Goal: Task Accomplishment & Management: Manage account settings

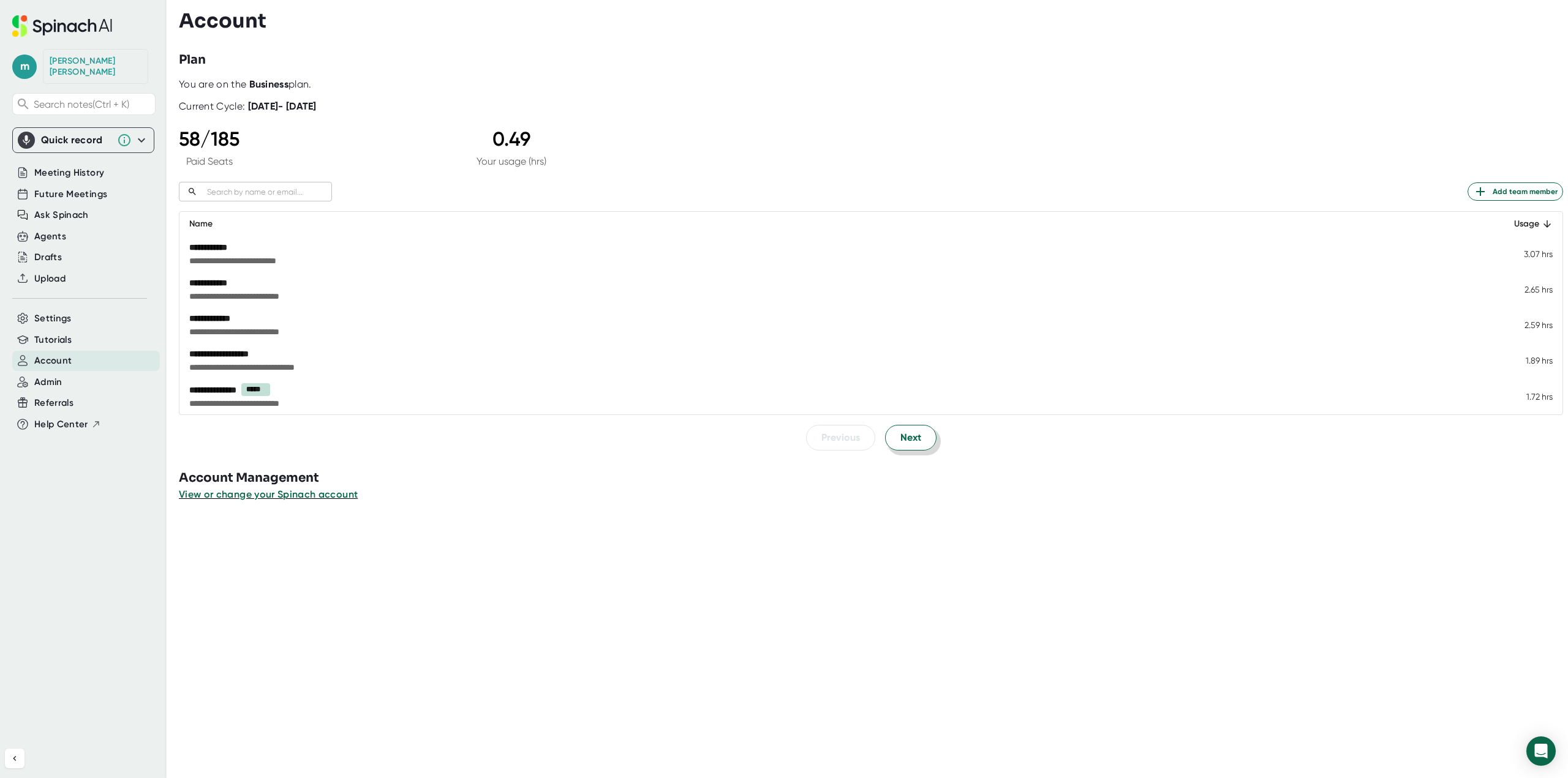
click at [912, 443] on span "Next" at bounding box center [911, 437] width 21 height 15
click at [839, 444] on span "Previous" at bounding box center [841, 436] width 39 height 15
click at [889, 444] on button "Next" at bounding box center [911, 437] width 51 height 26
click at [889, 444] on button "Next" at bounding box center [911, 436] width 51 height 26
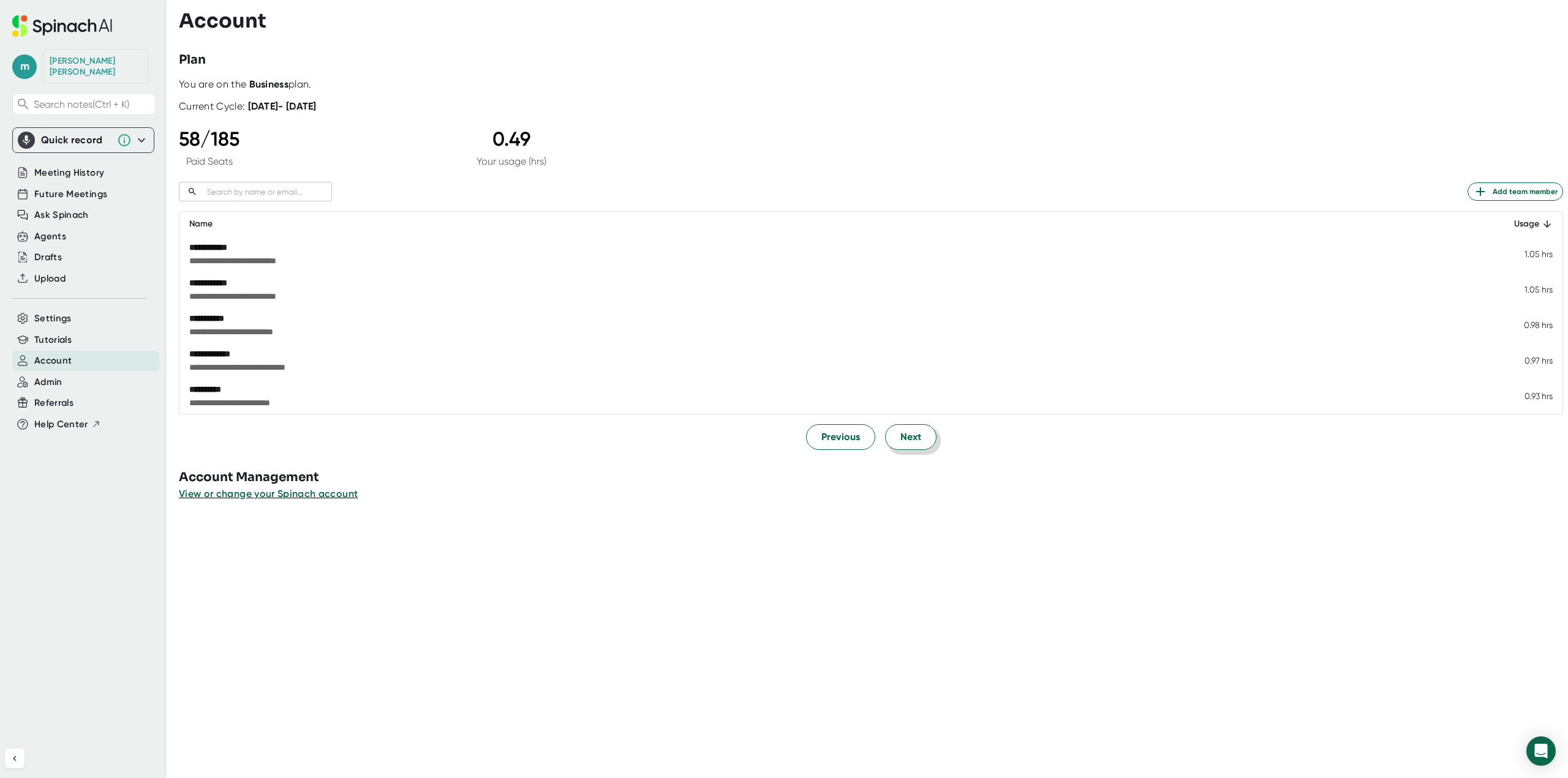
click at [889, 444] on button "Next" at bounding box center [911, 436] width 51 height 26
click at [900, 441] on span "Next" at bounding box center [911, 436] width 21 height 15
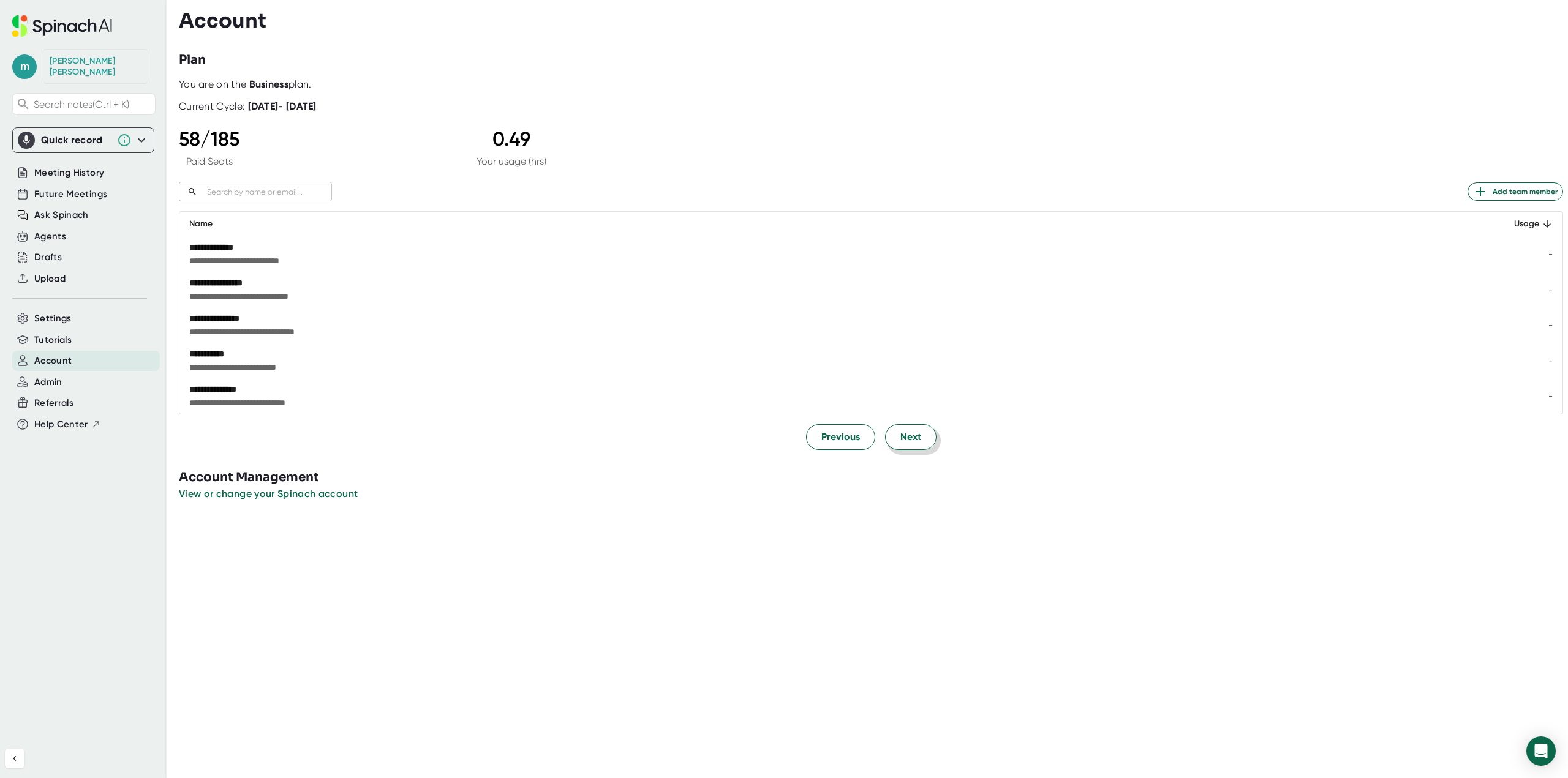
click at [900, 441] on span "Next" at bounding box center [911, 436] width 21 height 15
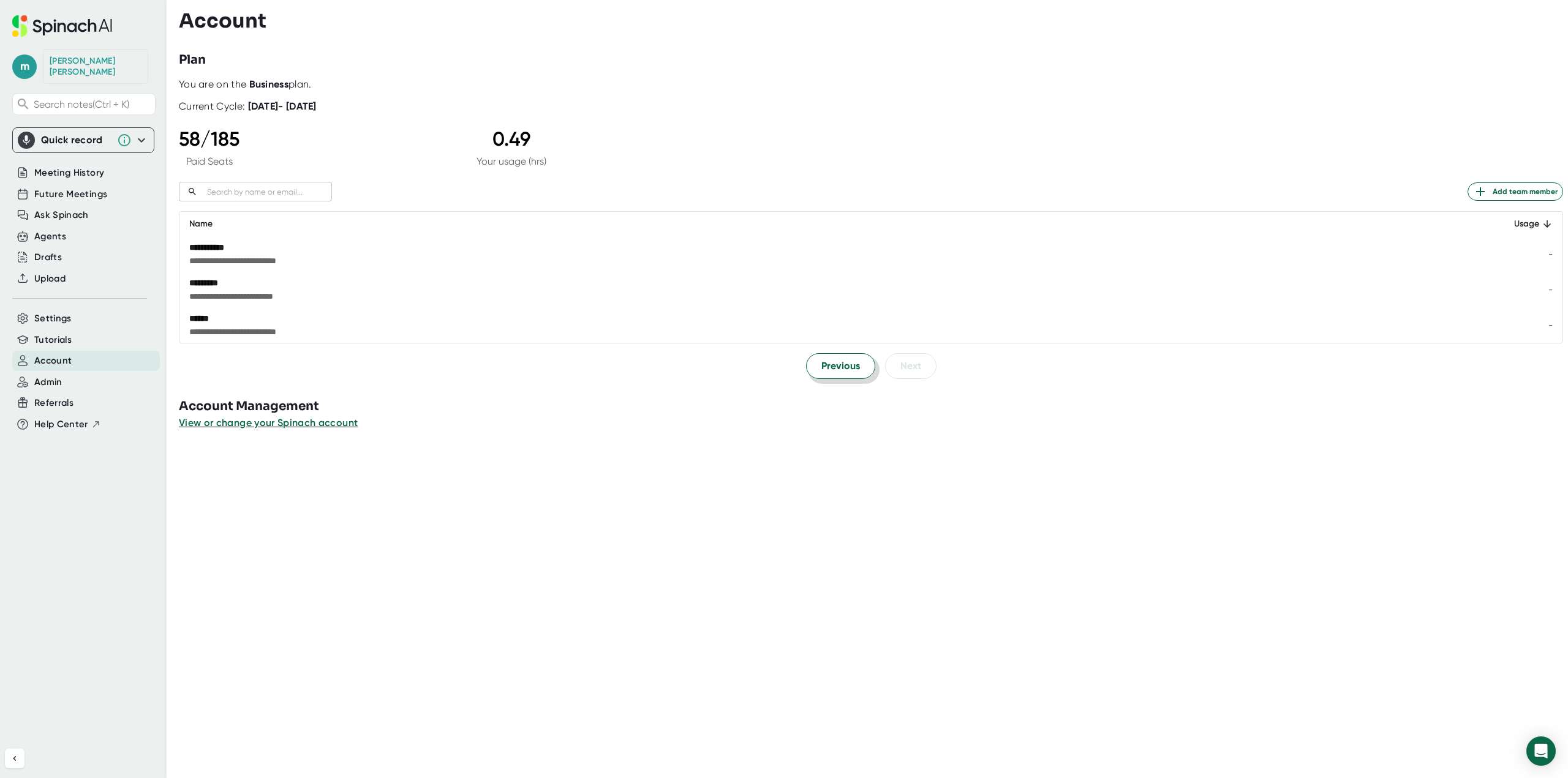
click at [835, 371] on span "Previous" at bounding box center [841, 366] width 39 height 15
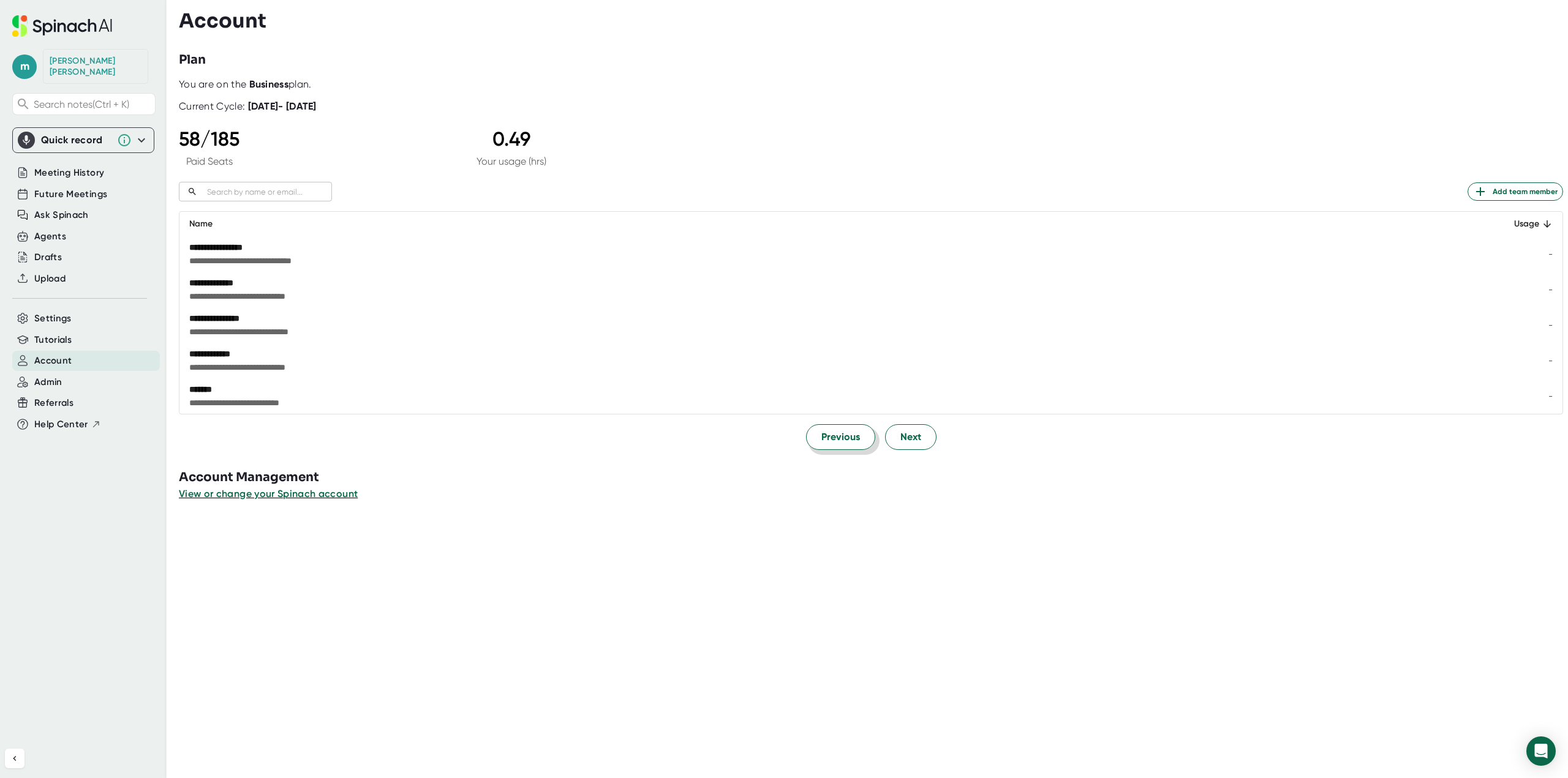
click at [851, 444] on span "Previous" at bounding box center [841, 436] width 39 height 15
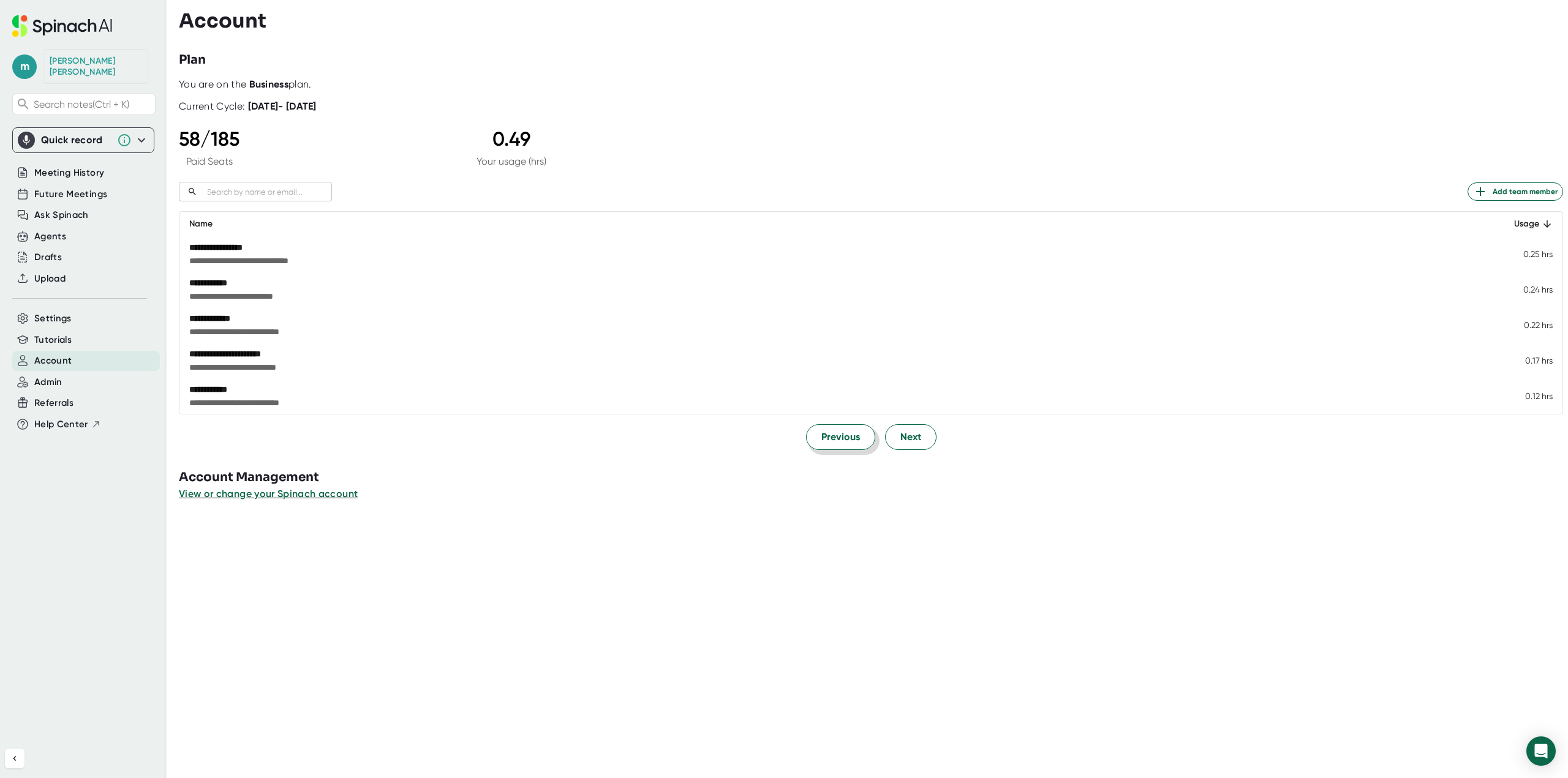
click at [851, 444] on span "Previous" at bounding box center [841, 436] width 39 height 15
click at [851, 444] on span "Previous" at bounding box center [841, 437] width 39 height 15
click at [851, 444] on span "Previous" at bounding box center [841, 436] width 39 height 15
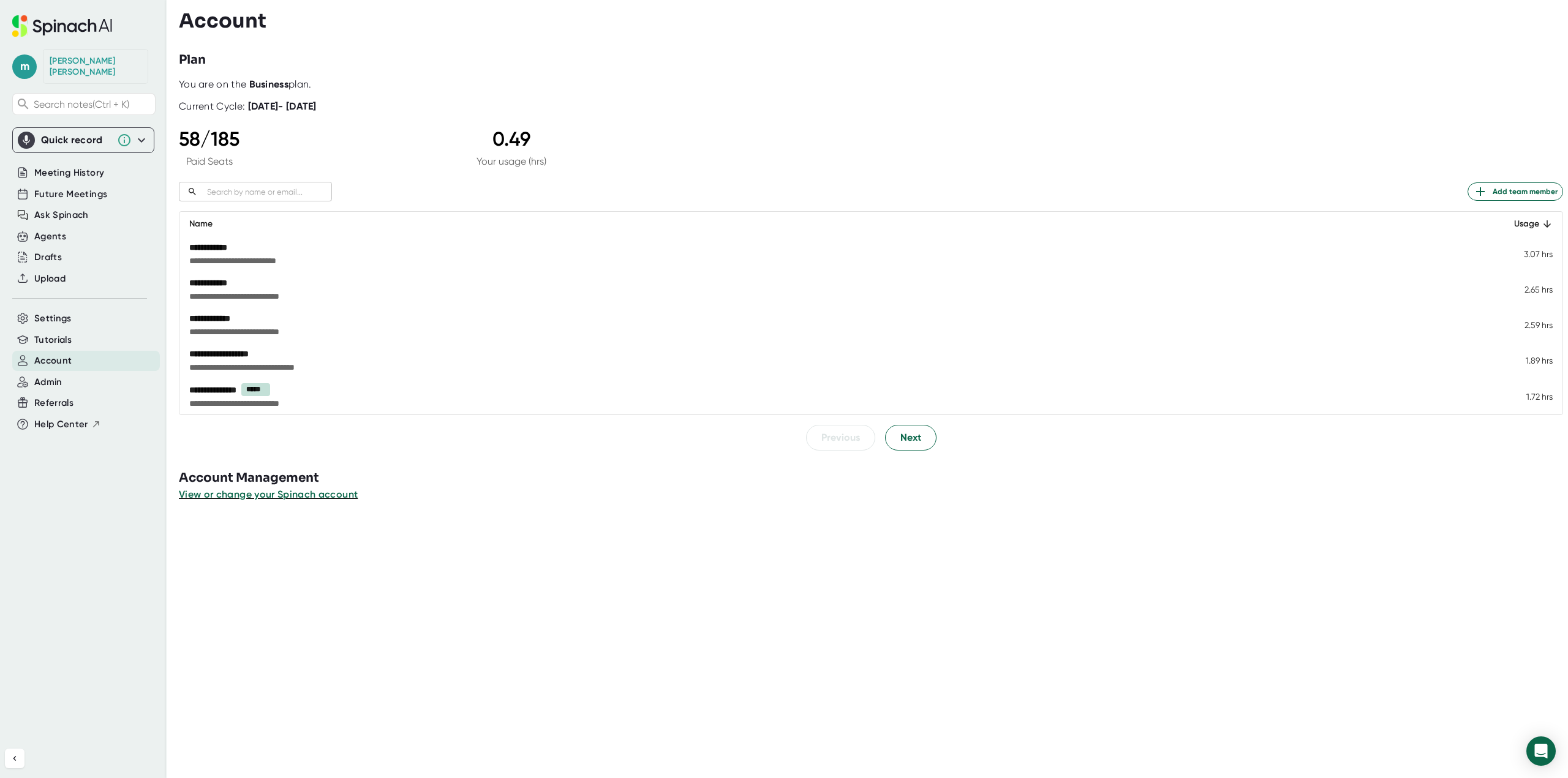
click at [292, 501] on button "View or change your Spinach account" at bounding box center [268, 494] width 179 height 15
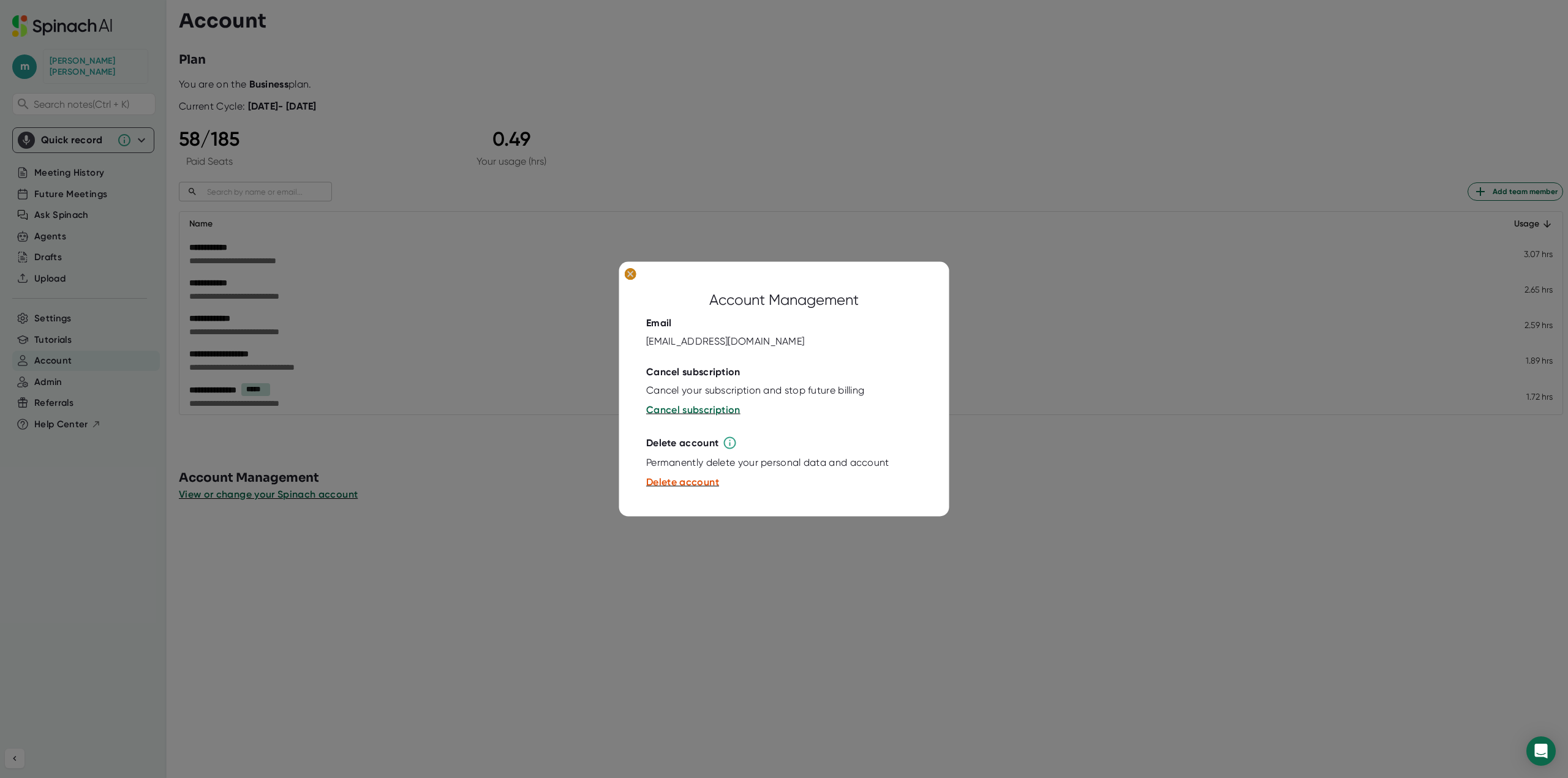
click at [625, 278] on icon at bounding box center [631, 274] width 12 height 12
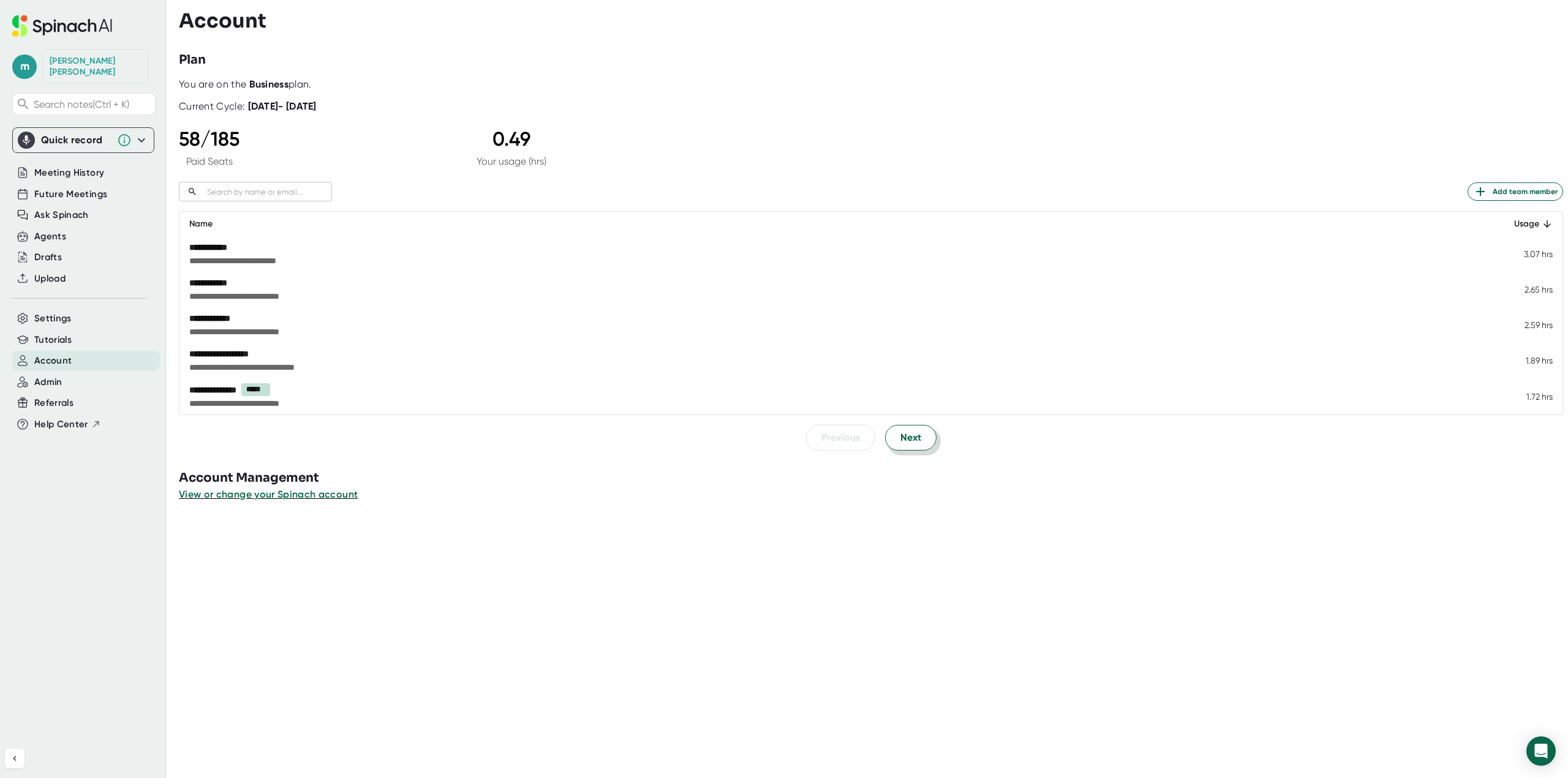
click at [900, 436] on span "Next" at bounding box center [911, 437] width 21 height 15
click at [900, 436] on span "Next" at bounding box center [911, 436] width 21 height 15
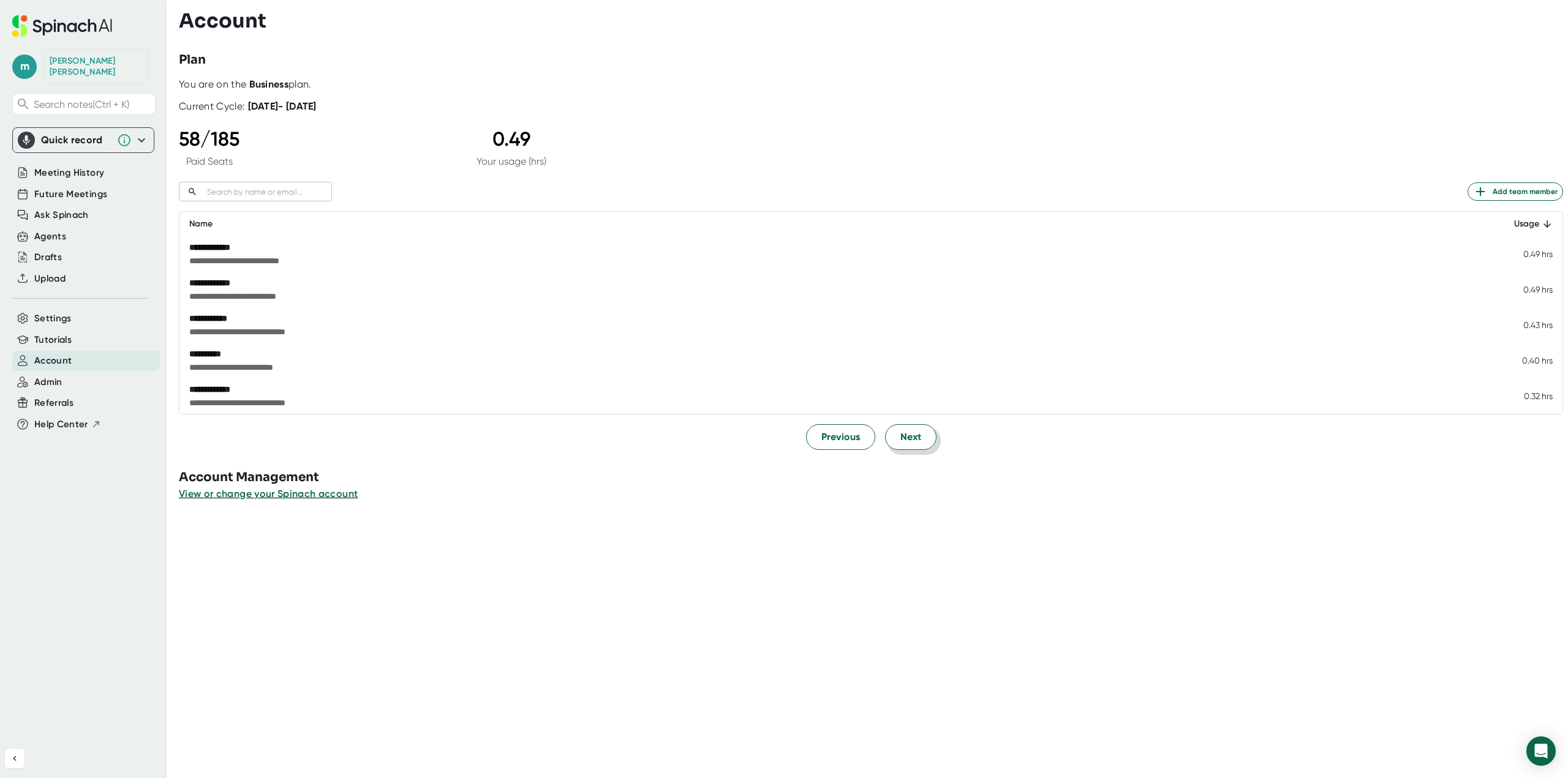
click at [900, 436] on span "Next" at bounding box center [911, 436] width 21 height 15
click at [828, 438] on span "Previous" at bounding box center [841, 436] width 39 height 15
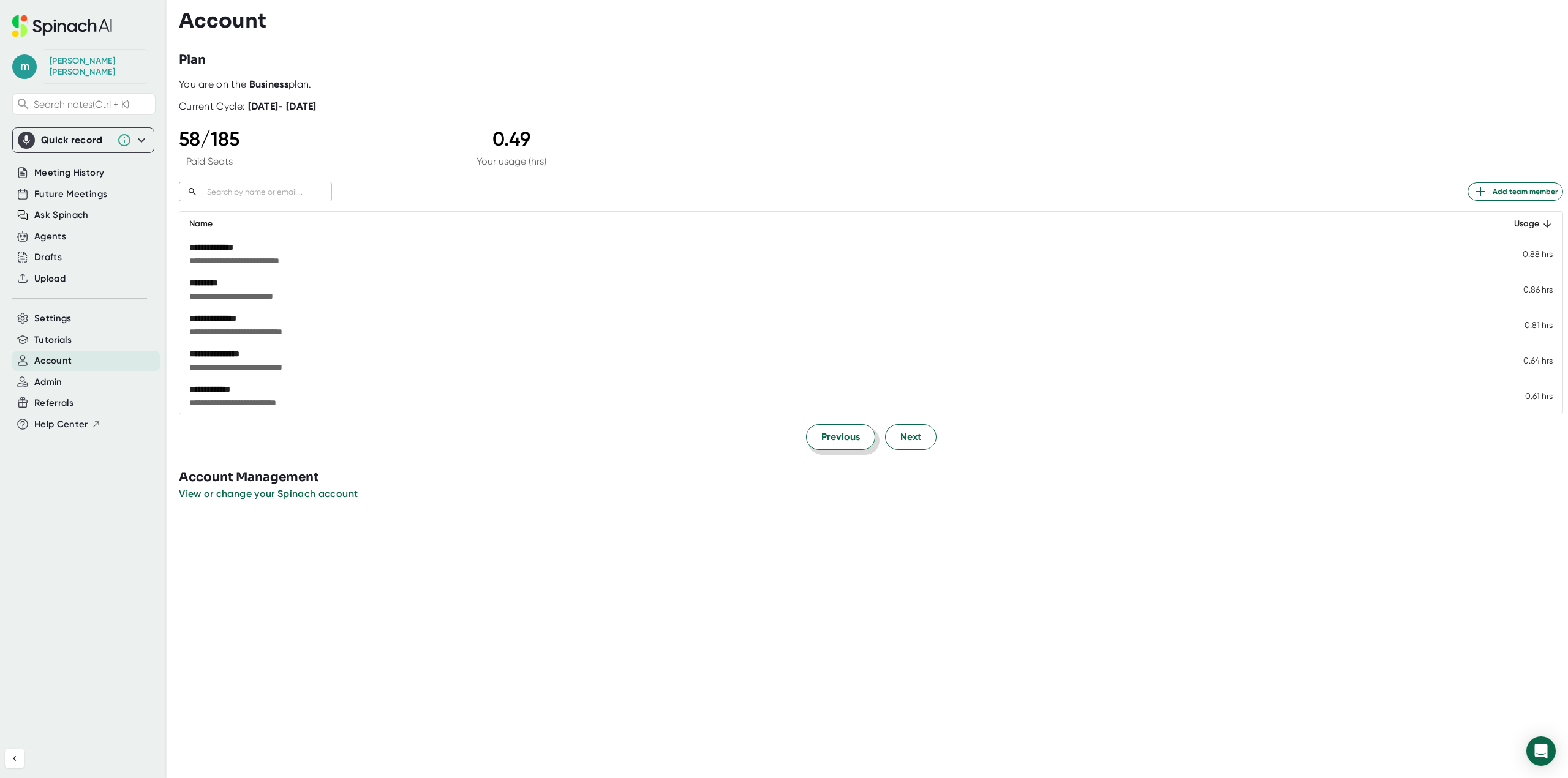
click at [828, 438] on span "Previous" at bounding box center [841, 436] width 39 height 15
click at [297, 193] on input "text" at bounding box center [267, 192] width 130 height 14
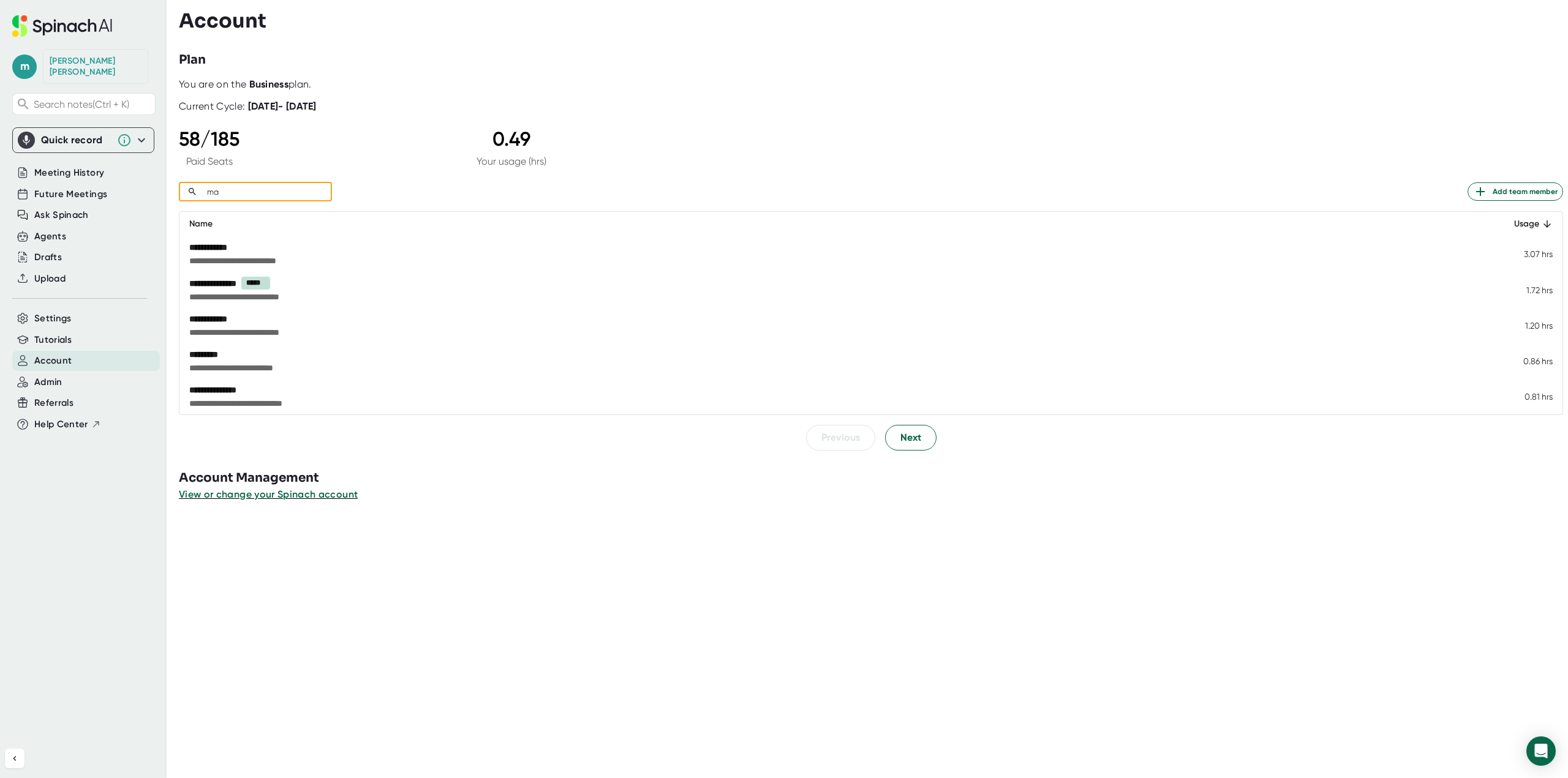
type input "m"
click at [902, 448] on button "Next" at bounding box center [911, 437] width 51 height 26
click at [903, 429] on button "Next" at bounding box center [911, 436] width 51 height 26
click at [905, 440] on span "Next" at bounding box center [911, 436] width 21 height 15
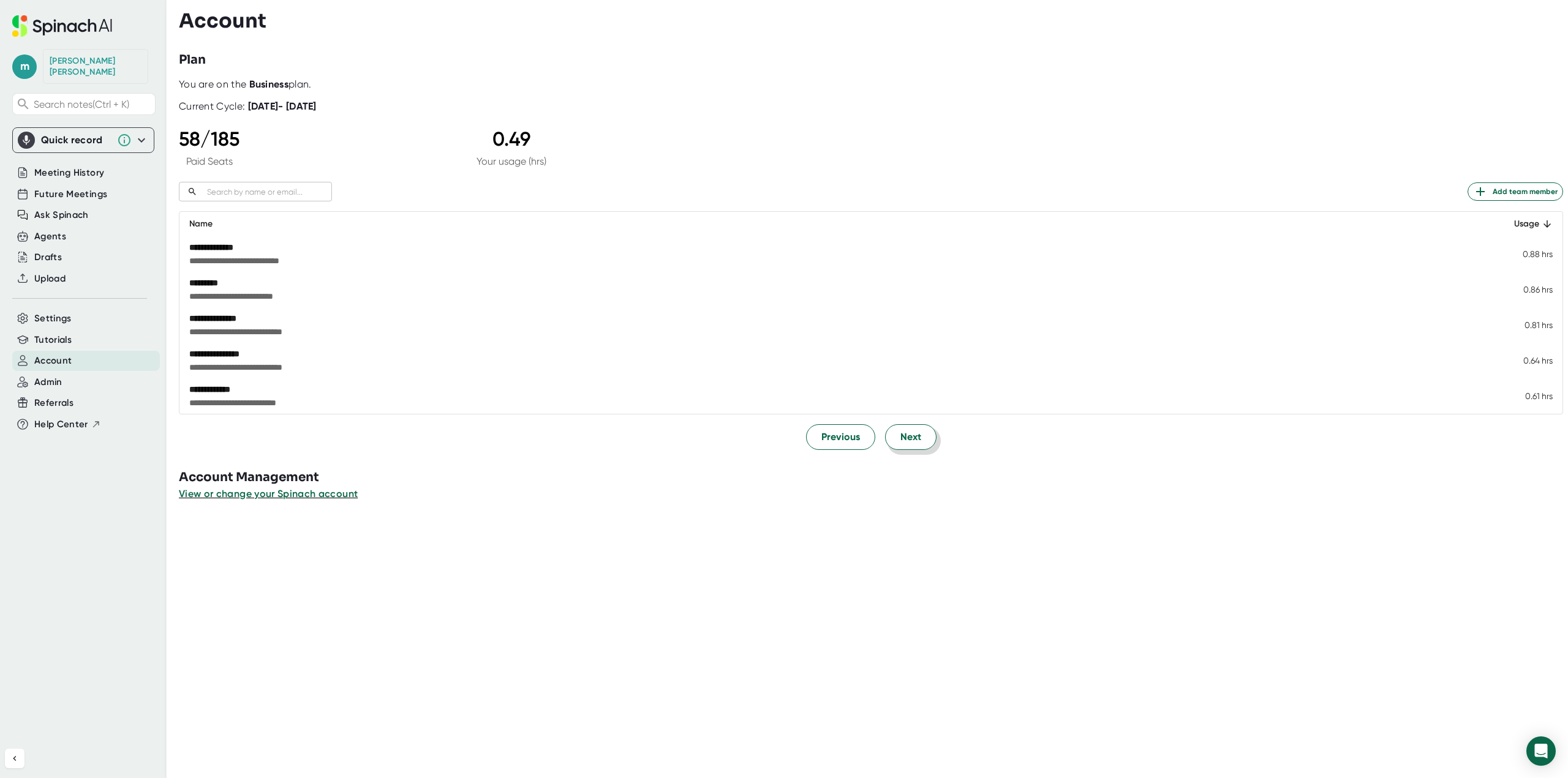
click at [905, 440] on span "Next" at bounding box center [911, 436] width 21 height 15
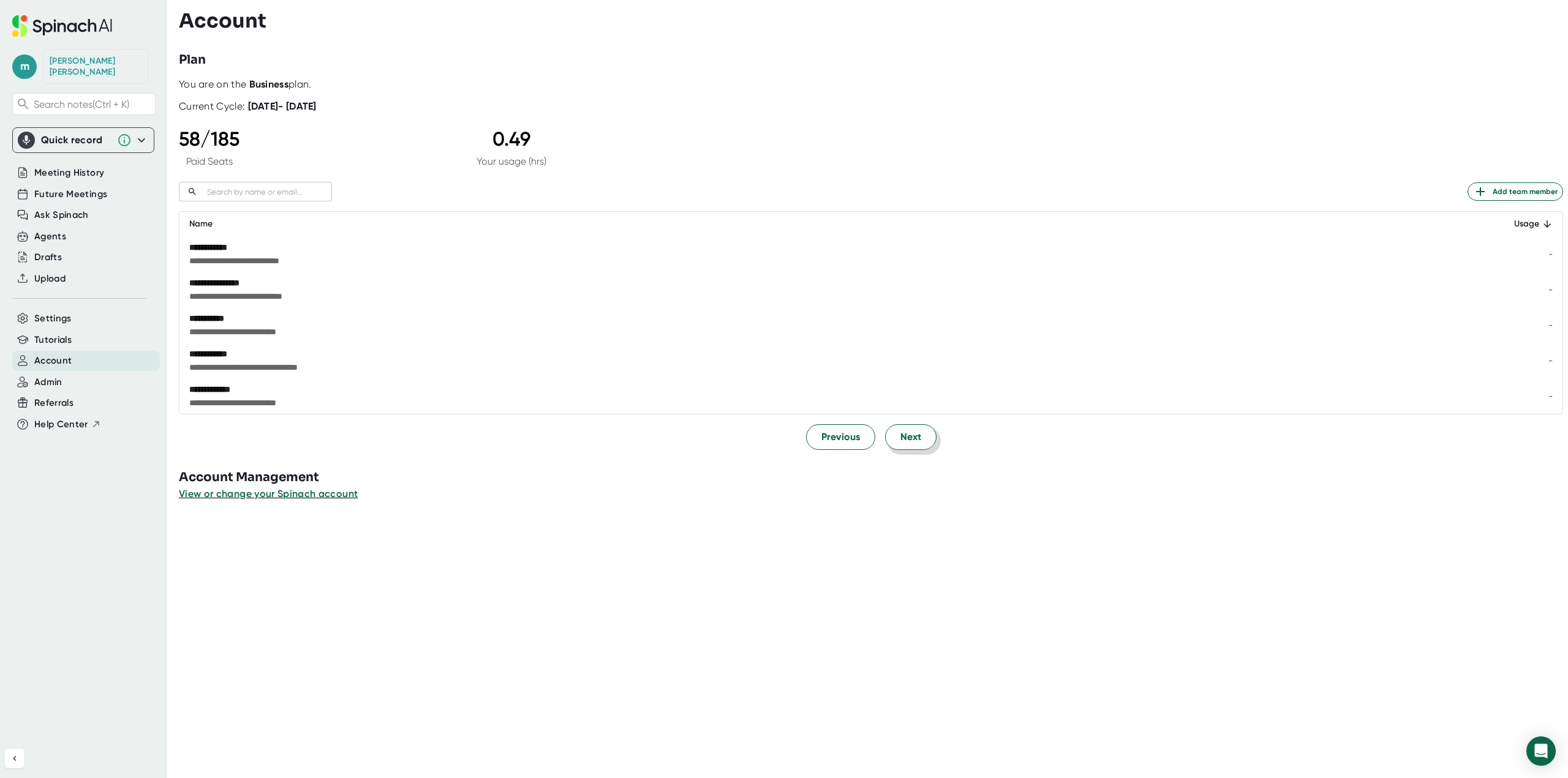
click at [905, 440] on span "Next" at bounding box center [911, 436] width 21 height 15
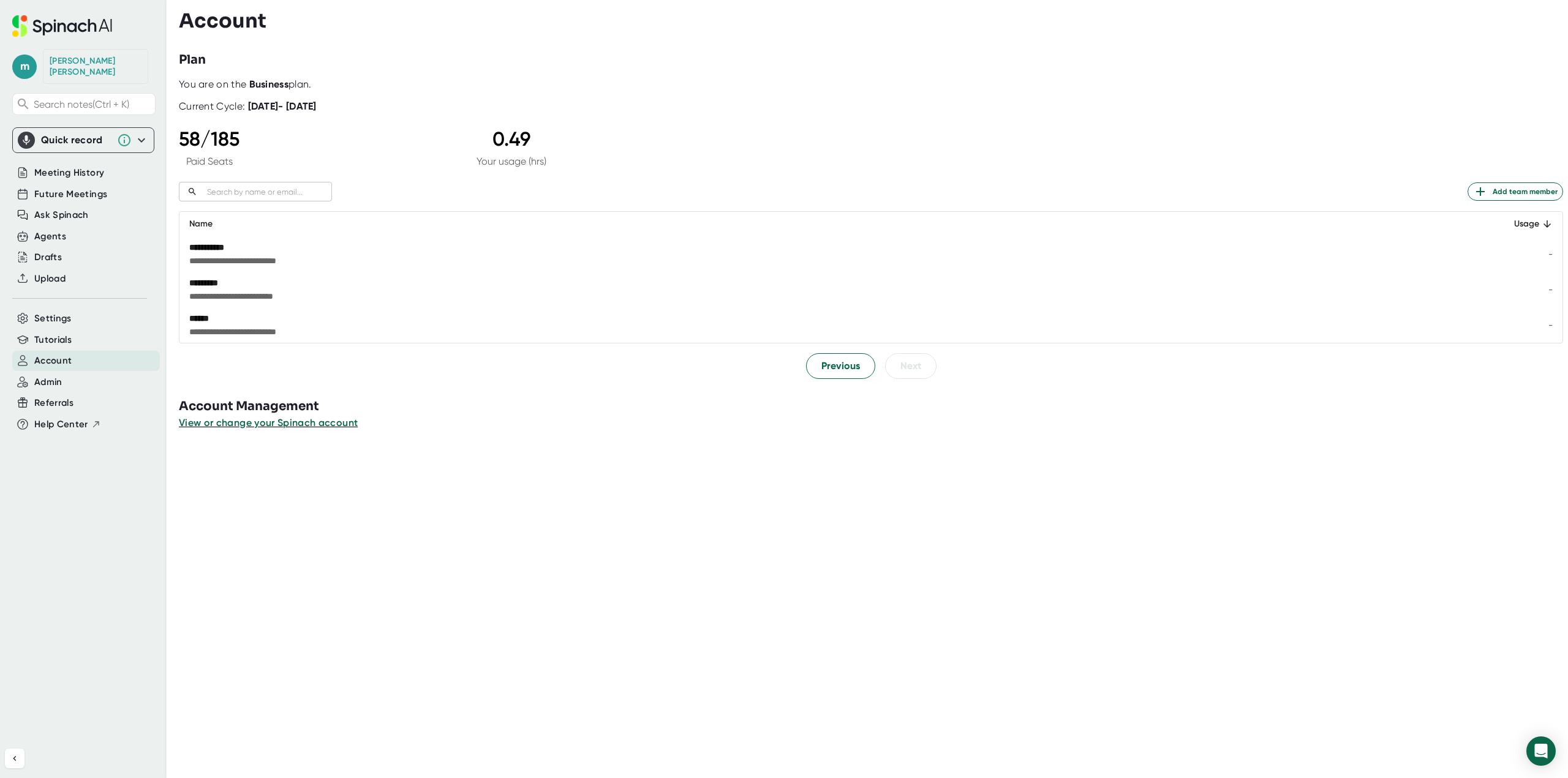
click at [905, 440] on div at bounding box center [873, 439] width 1389 height 19
click at [850, 376] on button "Previous" at bounding box center [841, 366] width 69 height 26
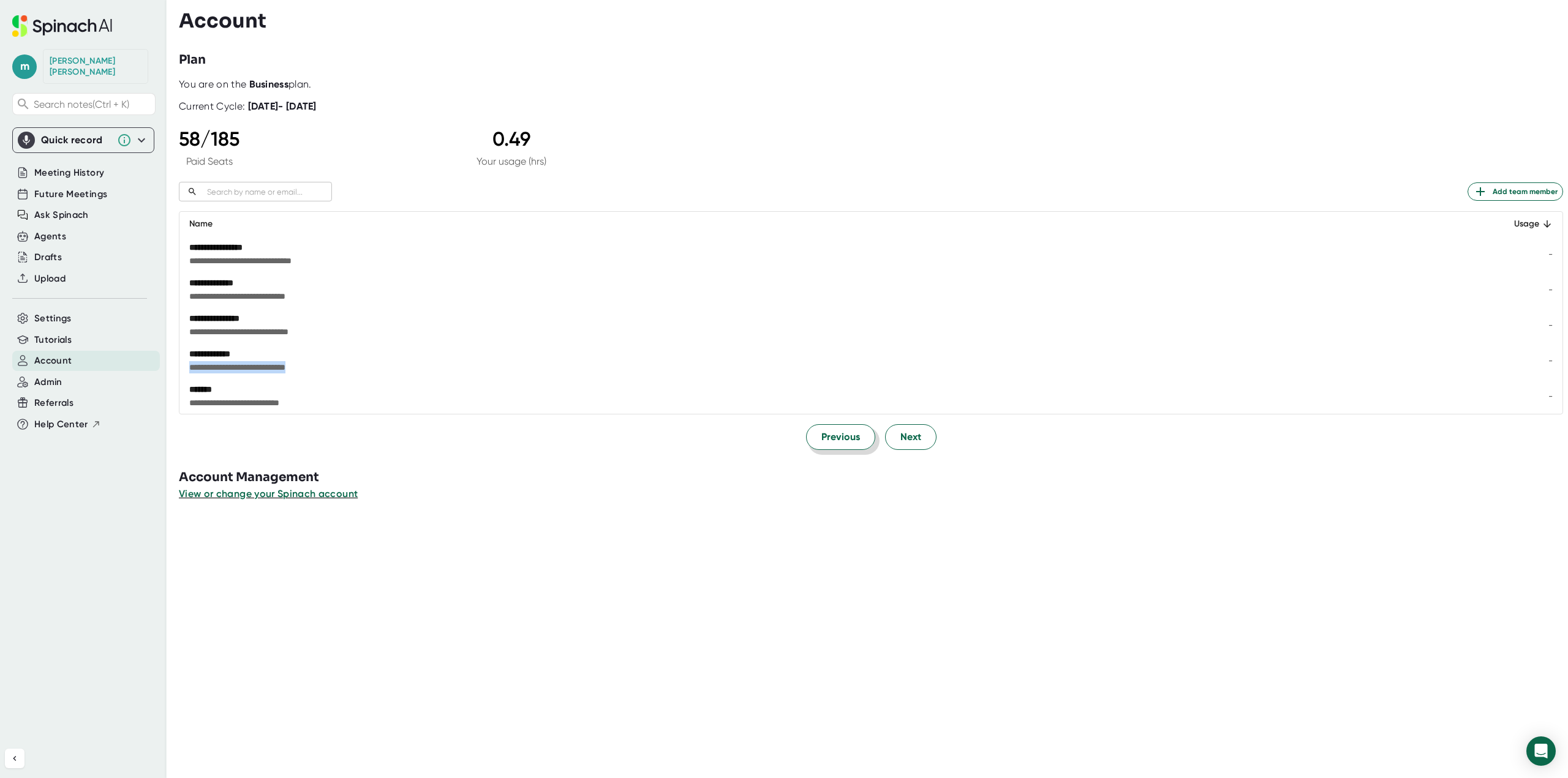
click at [850, 376] on td "**********" at bounding box center [834, 360] width 1309 height 35
click at [816, 487] on div "View or change your Spinach account" at bounding box center [873, 493] width 1389 height 15
click at [822, 434] on span "Previous" at bounding box center [841, 436] width 39 height 15
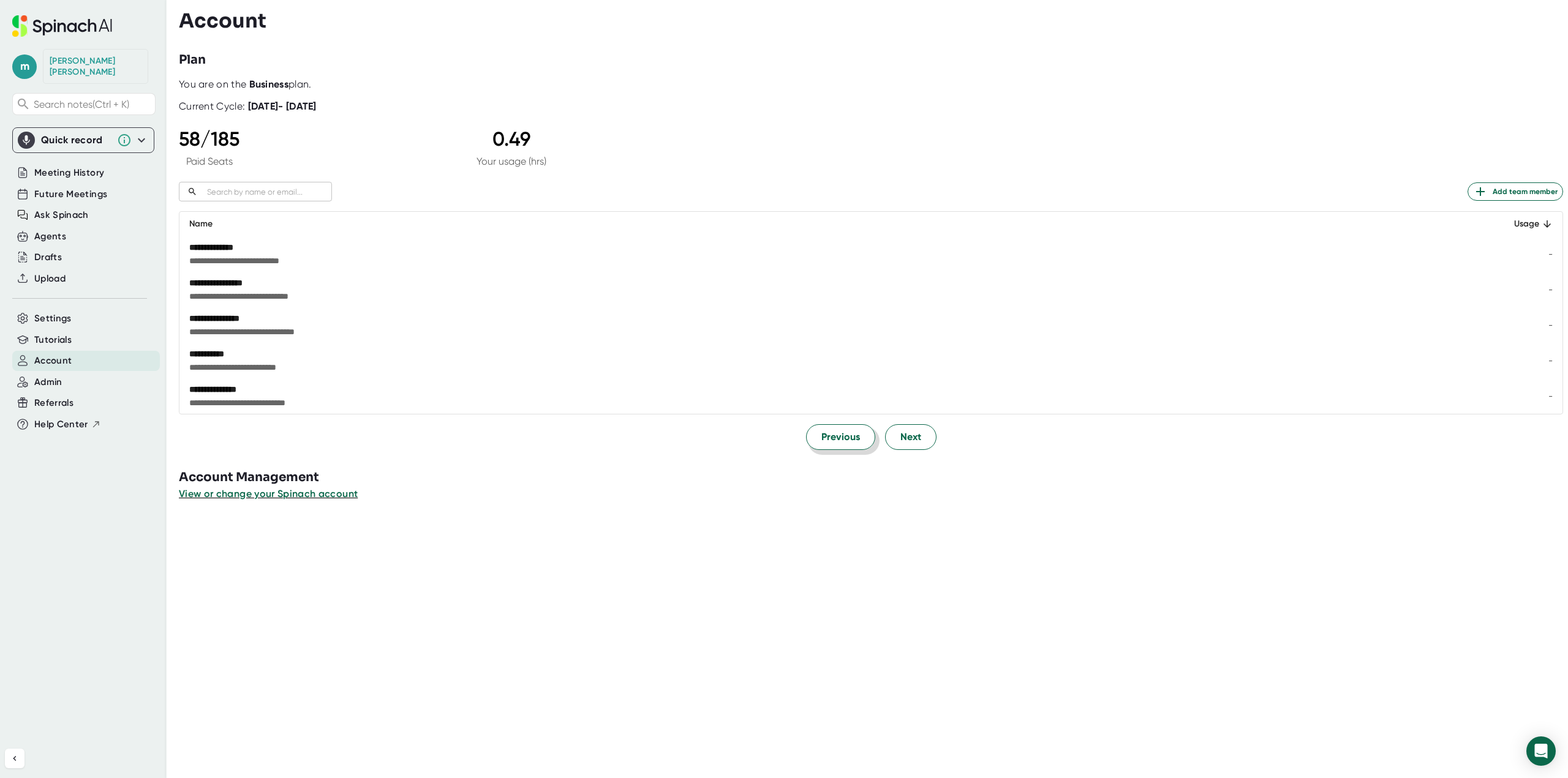
click at [822, 434] on span "Previous" at bounding box center [841, 436] width 39 height 15
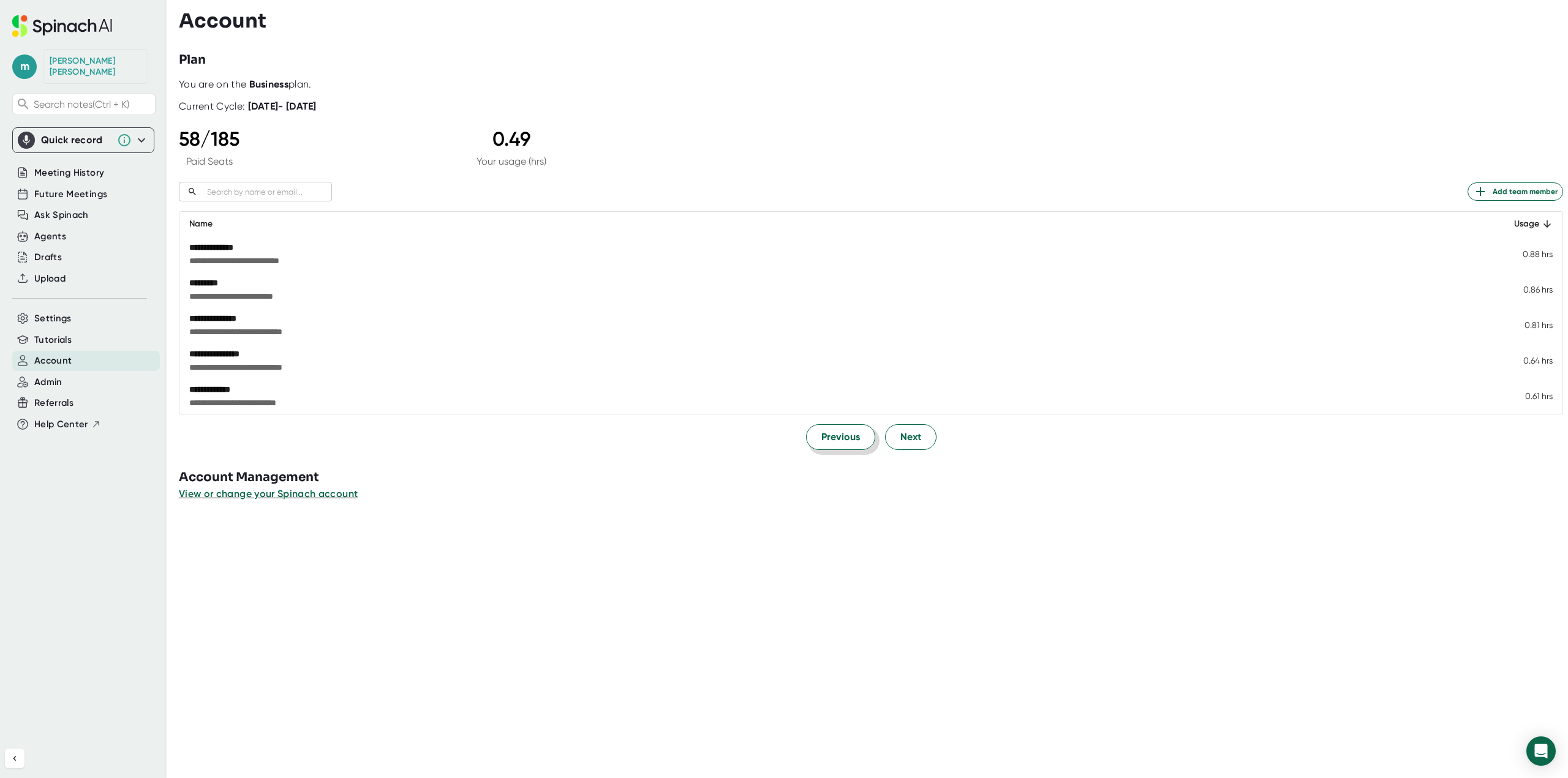
click at [822, 434] on span "Previous" at bounding box center [841, 436] width 39 height 15
click at [822, 434] on span "Previous" at bounding box center [841, 437] width 39 height 15
